Goal: Contribute content

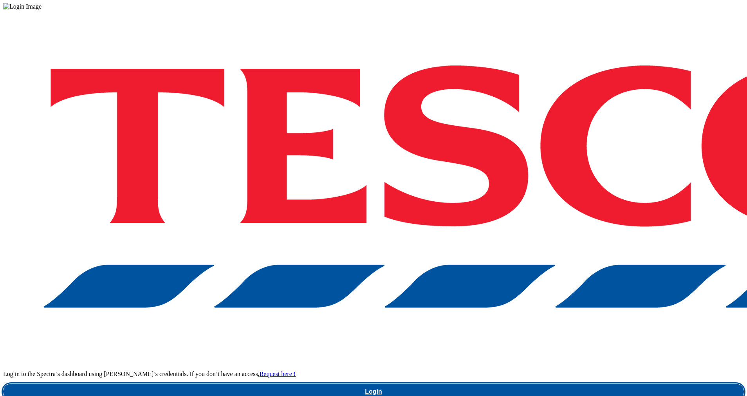
click at [524, 384] on link "Login" at bounding box center [373, 392] width 740 height 16
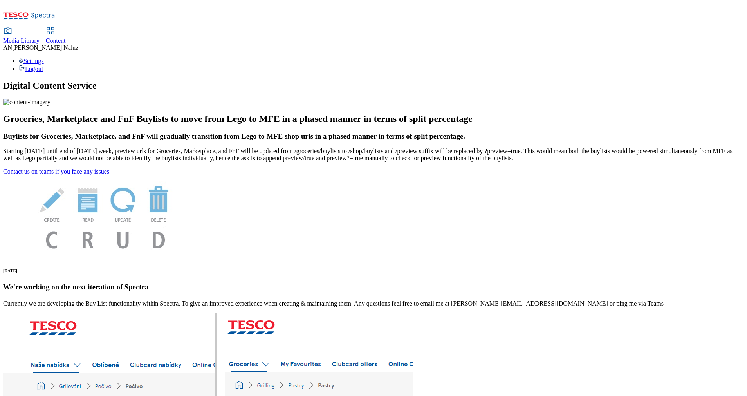
click at [66, 37] on span "Content" at bounding box center [56, 40] width 20 height 7
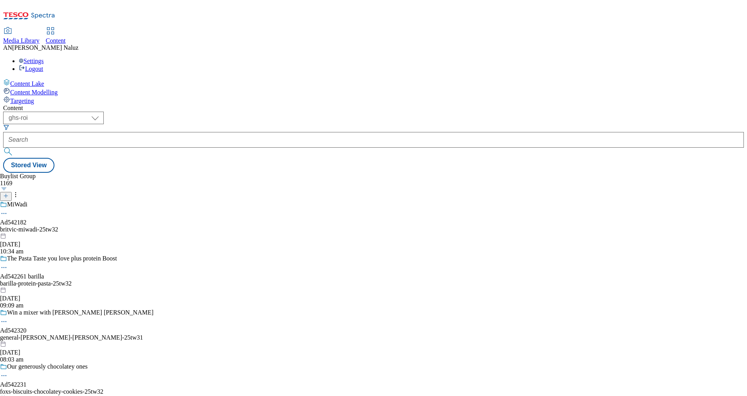
click at [9, 193] on icon at bounding box center [5, 195] width 5 height 5
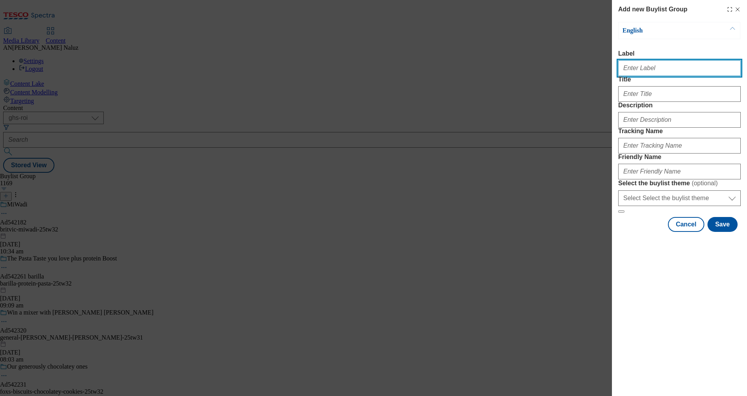
click at [642, 74] on input "Label" at bounding box center [679, 68] width 122 height 16
paste input "TUK012513"
type input "TUK012513"
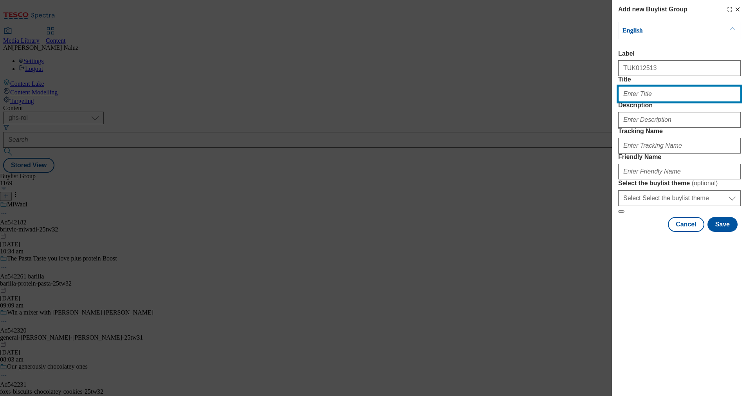
click at [650, 102] on input "Title" at bounding box center [679, 94] width 122 height 16
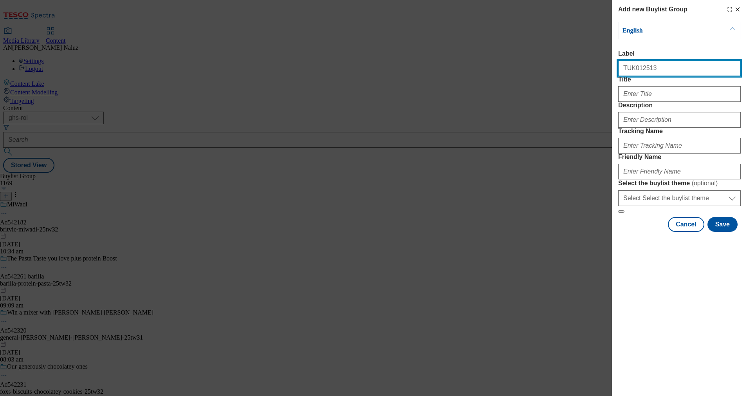
click at [681, 72] on input "TUK012513" at bounding box center [679, 68] width 122 height 16
click at [663, 102] on div "Modal" at bounding box center [679, 92] width 122 height 19
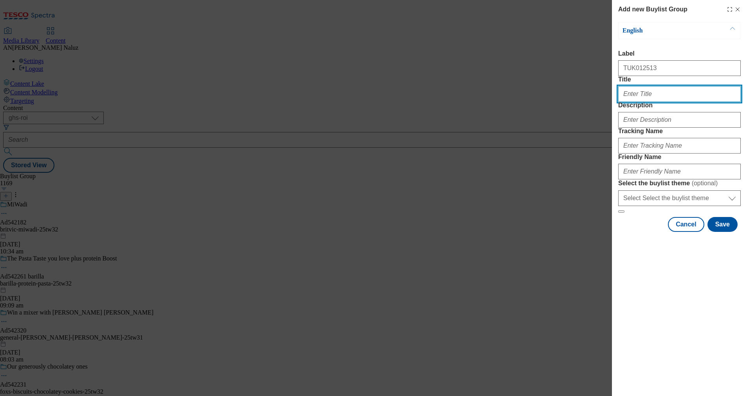
click at [629, 102] on input "Title" at bounding box center [679, 94] width 122 height 16
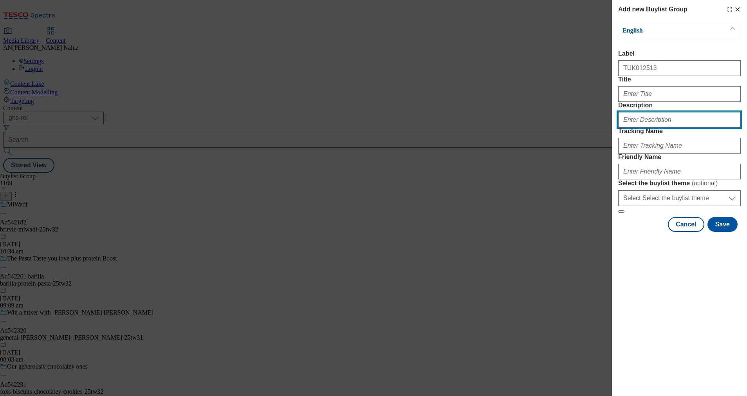
click at [635, 128] on input "Description" at bounding box center [679, 120] width 122 height 16
click at [641, 101] on div "Modal" at bounding box center [679, 92] width 122 height 19
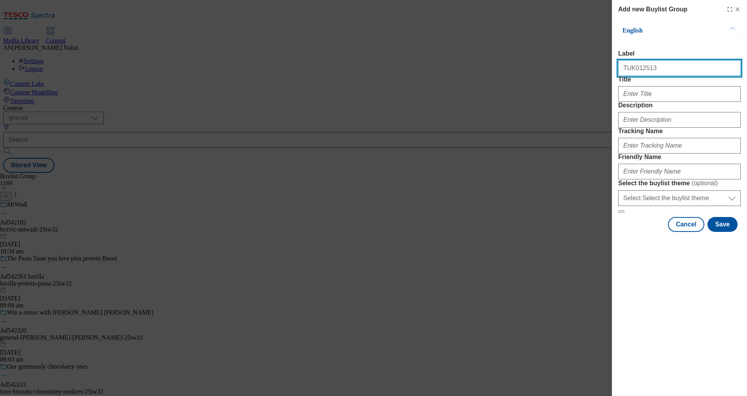
click at [661, 76] on input "TUK012513" at bounding box center [679, 68] width 122 height 16
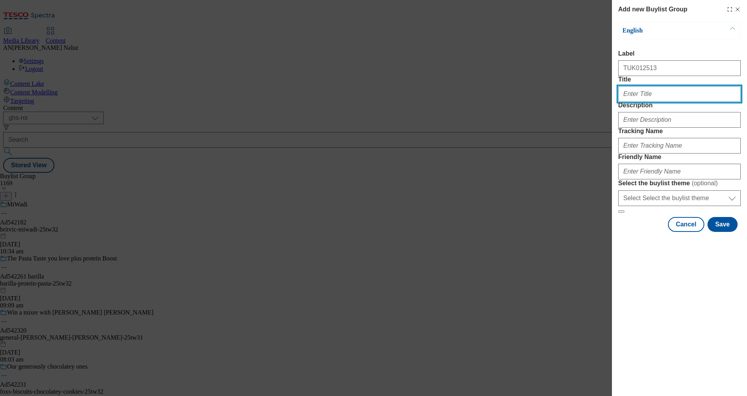
click at [661, 102] on input "Title" at bounding box center [679, 94] width 122 height 16
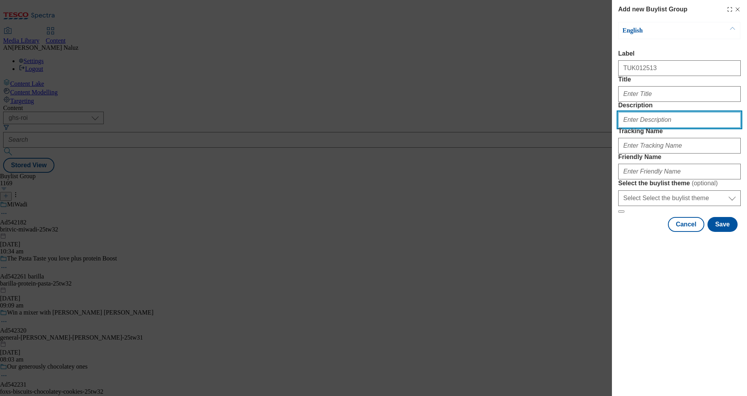
click at [665, 128] on input "Description" at bounding box center [679, 120] width 122 height 16
click at [675, 121] on form "Label TUK012513 Title Description Tracking Name Friendly Name Select the buylis…" at bounding box center [679, 131] width 122 height 163
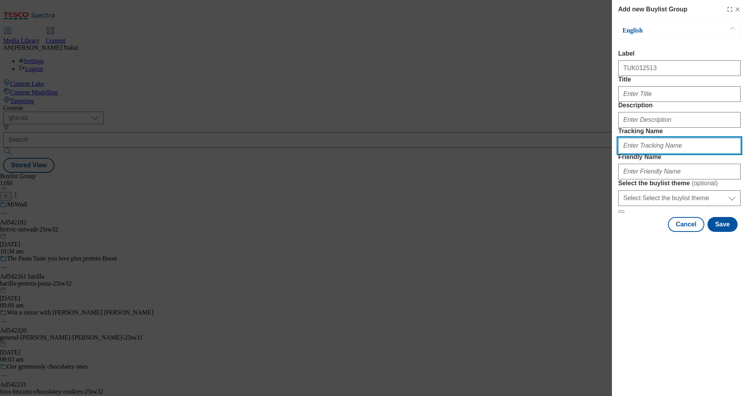
click at [671, 153] on input "Tracking Name" at bounding box center [679, 146] width 122 height 16
